Goal: Navigation & Orientation: Find specific page/section

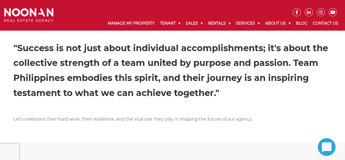
scroll to position [491, 0]
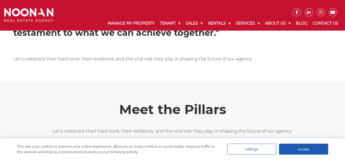
click at [307, 149] on div "Accept" at bounding box center [303, 148] width 49 height 11
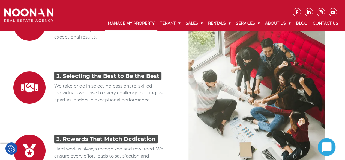
scroll to position [1045, 0]
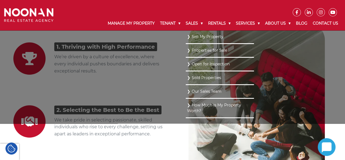
click at [196, 51] on link "Properties for Sale" at bounding box center [219, 50] width 65 height 7
